Goal: Information Seeking & Learning: Learn about a topic

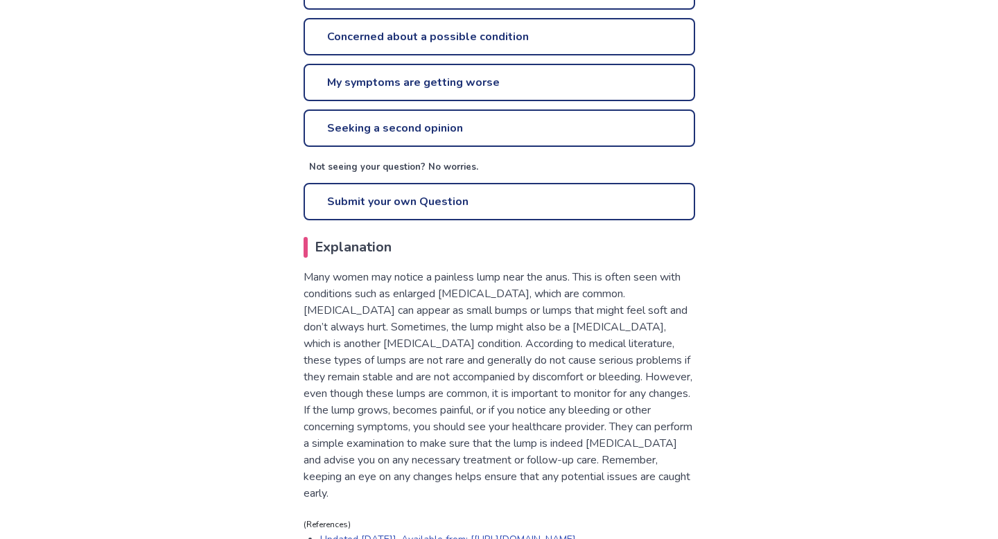
scroll to position [590, 0]
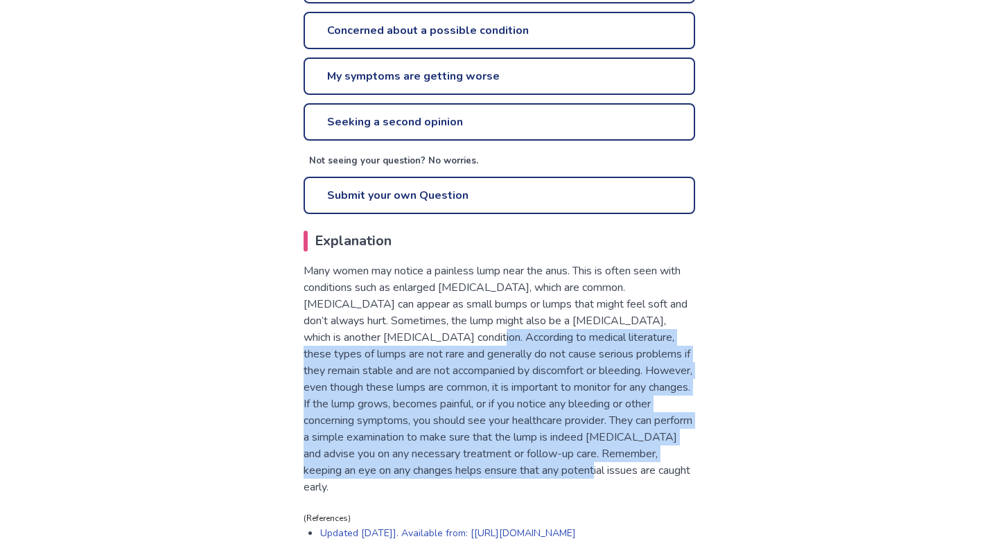
drag, startPoint x: 692, startPoint y: 446, endPoint x: 502, endPoint y: 302, distance: 238.0
click at [504, 304] on p "Many women may notice a painless lump near the anus. This is often seen with co…" at bounding box center [500, 379] width 392 height 233
click at [502, 302] on p "Many women may notice a painless lump near the anus. This is often seen with co…" at bounding box center [500, 379] width 392 height 233
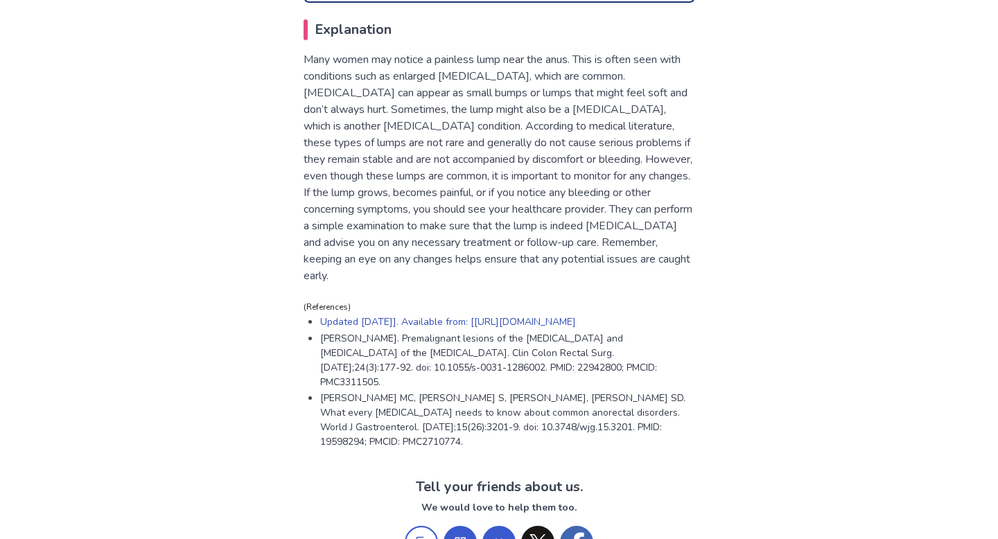
scroll to position [807, 0]
